Goal: Information Seeking & Learning: Learn about a topic

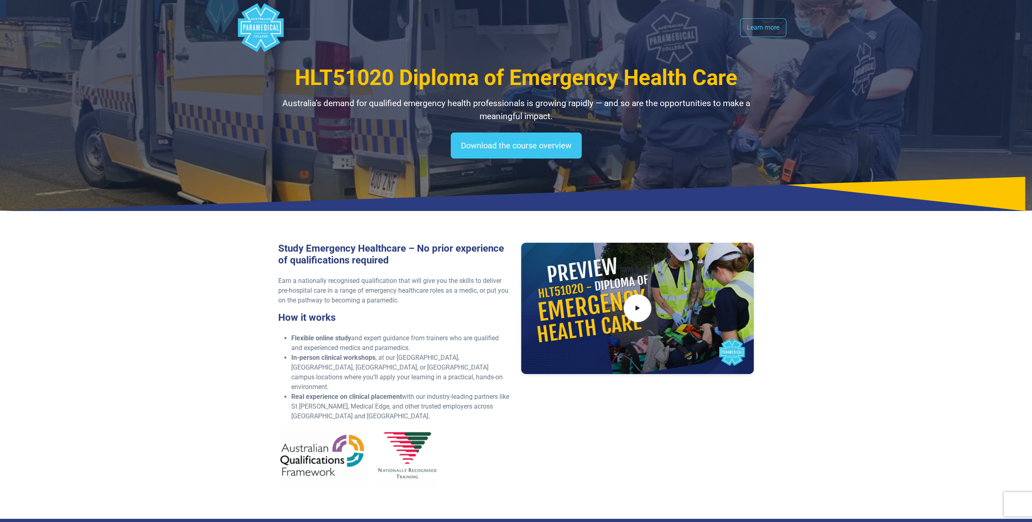
click at [259, 27] on polygon "Australian Paramedical College" at bounding box center [260, 27] width 46 height 49
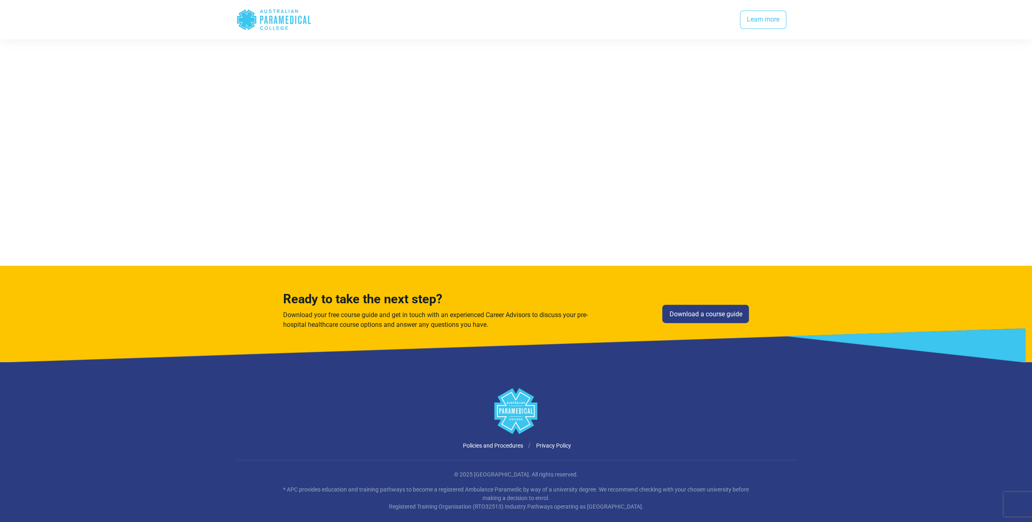
scroll to position [1884, 0]
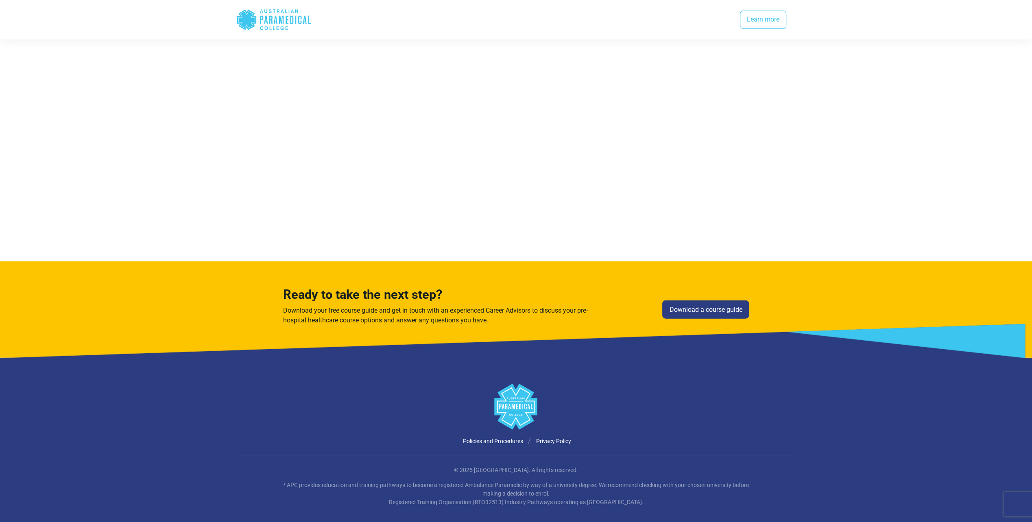
click at [518, 406] on polygon at bounding box center [515, 407] width 43 height 46
click at [506, 466] on p "© 2025 [GEOGRAPHIC_DATA]. All rights reserved." at bounding box center [516, 470] width 476 height 9
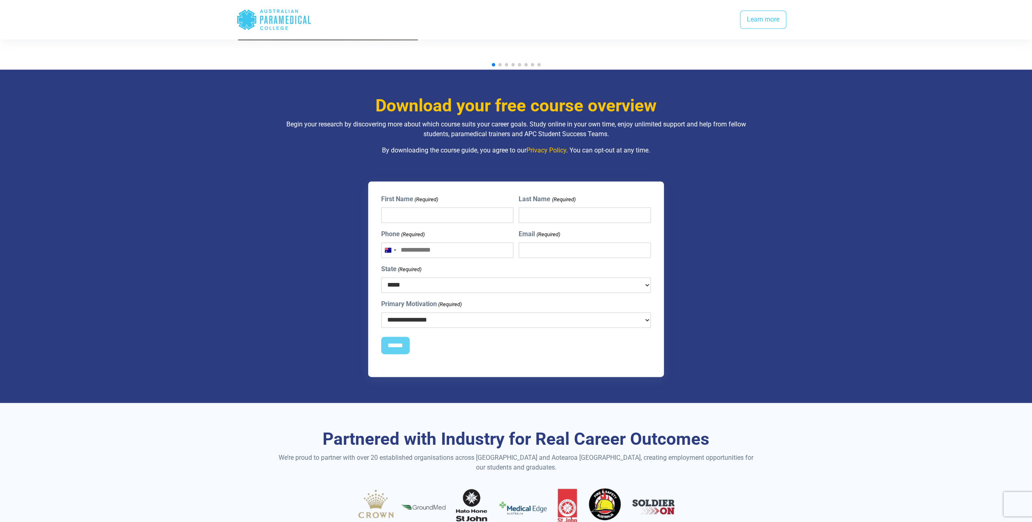
scroll to position [949, 0]
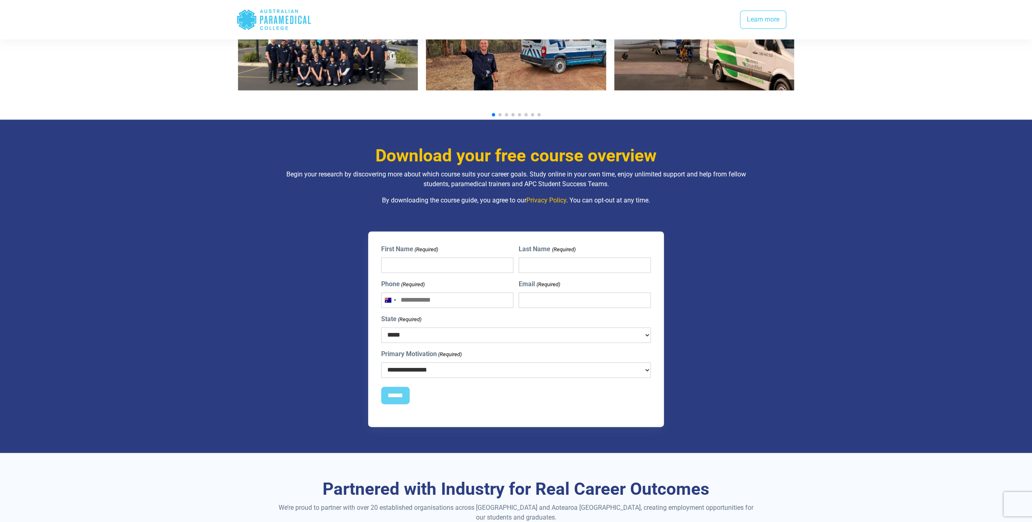
drag, startPoint x: 266, startPoint y: 13, endPoint x: 245, endPoint y: 7, distance: 21.9
click at [267, 13] on icon ".logo-horizontal-c1{fill:#3CC5EE;} .logo-horizontal-c3{fill:#3CC5EE;} .logo-hor…" at bounding box center [273, 20] width 75 height 26
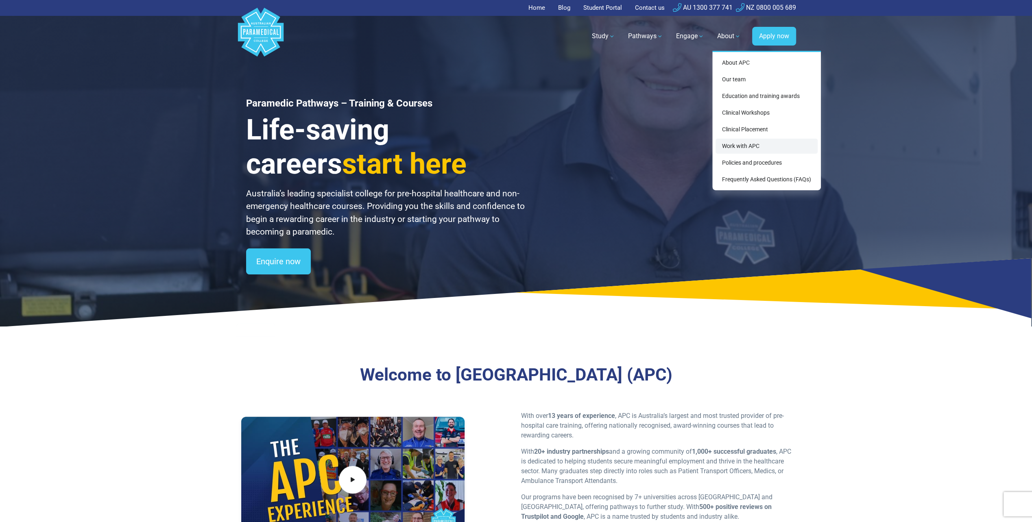
click at [733, 141] on link "Work with APC" at bounding box center [766, 146] width 102 height 15
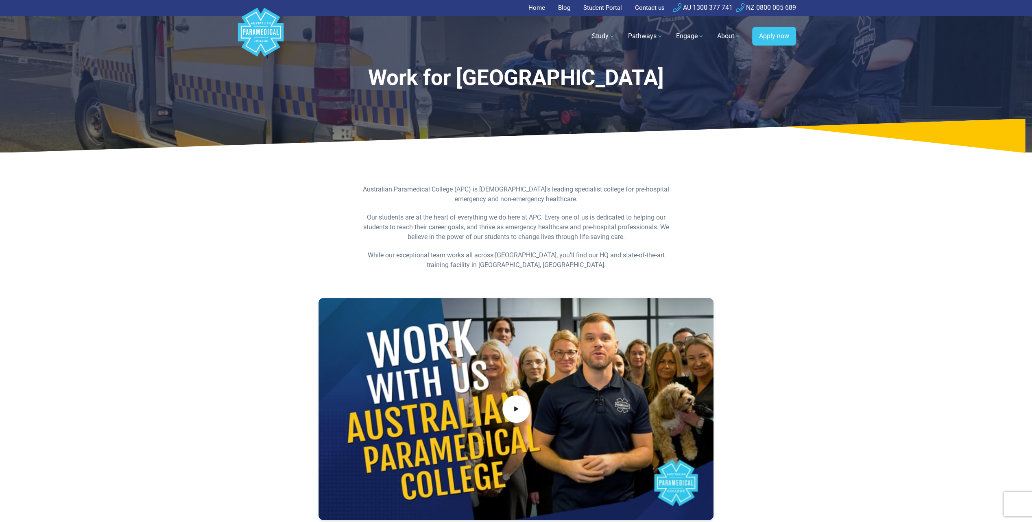
click at [543, 255] on p "While our exceptional team works all across Australia, you’ll find our HQ and s…" at bounding box center [516, 261] width 314 height 20
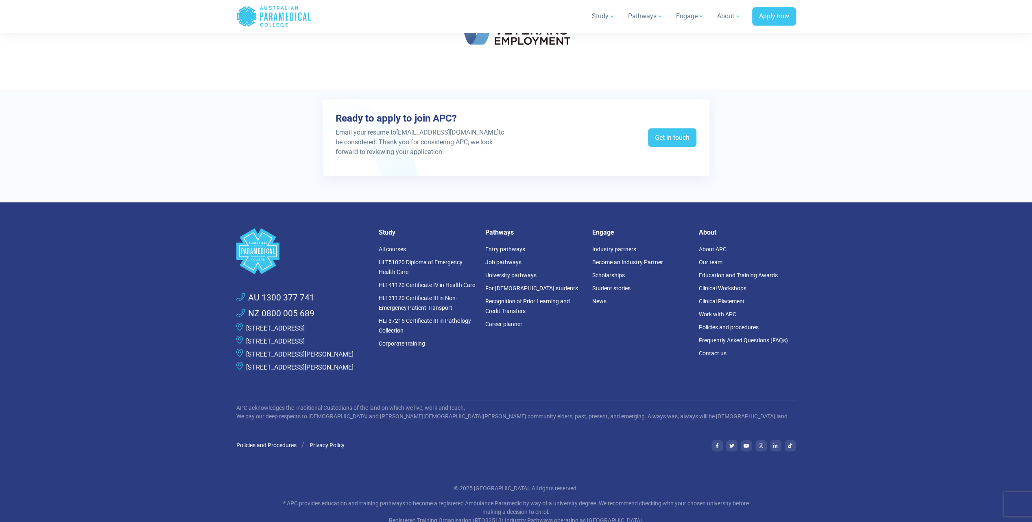
scroll to position [1594, 0]
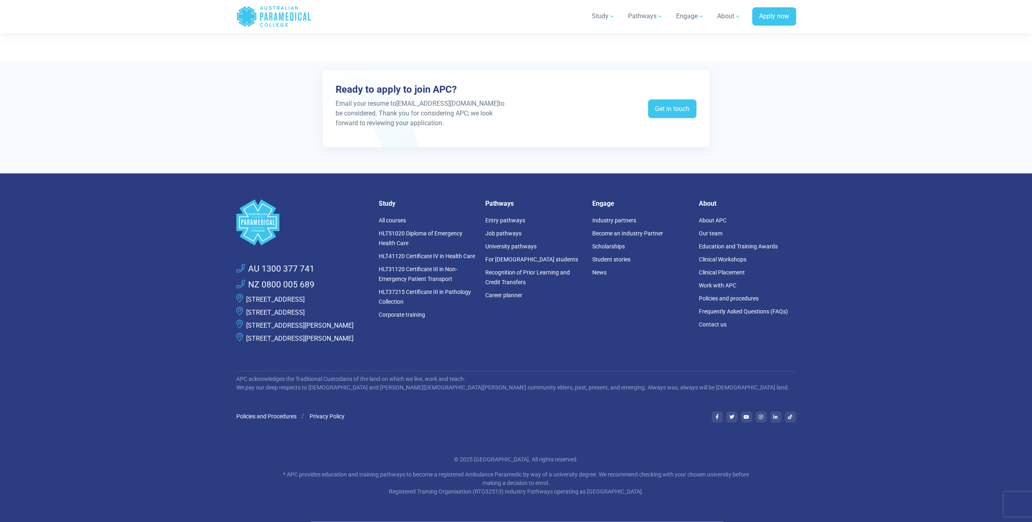
drag, startPoint x: 565, startPoint y: 371, endPoint x: 579, endPoint y: 368, distance: 14.3
click at [571, 370] on div ".logo-block-c1{fill:#3CC5EE;} .logo-block-c2{fill:#FFF;} AU 1300 377 741 NZ 080…" at bounding box center [515, 348] width 569 height 349
